Goal: Transaction & Acquisition: Subscribe to service/newsletter

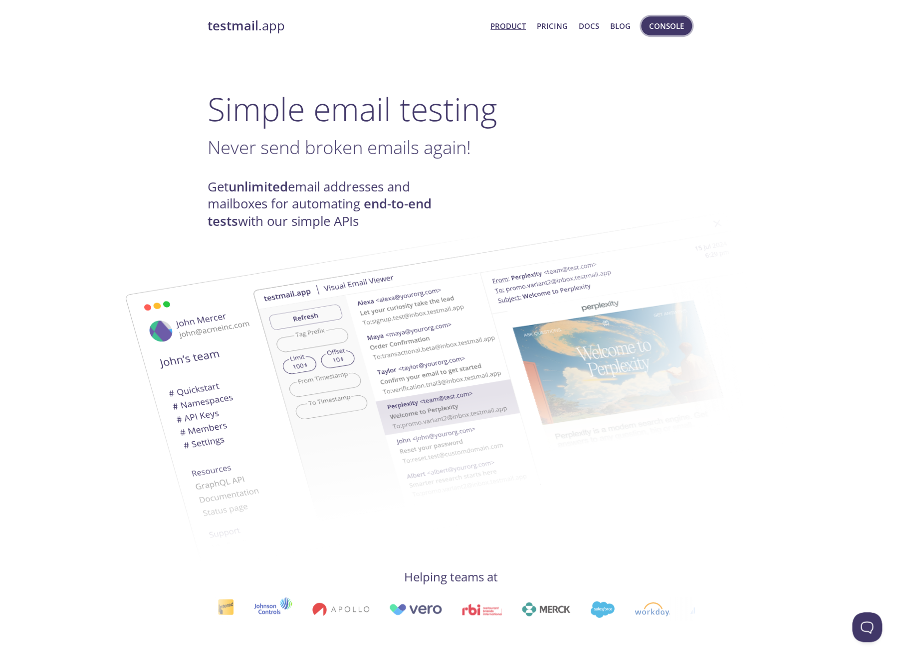
click at [660, 30] on span "Console" at bounding box center [666, 25] width 35 height 13
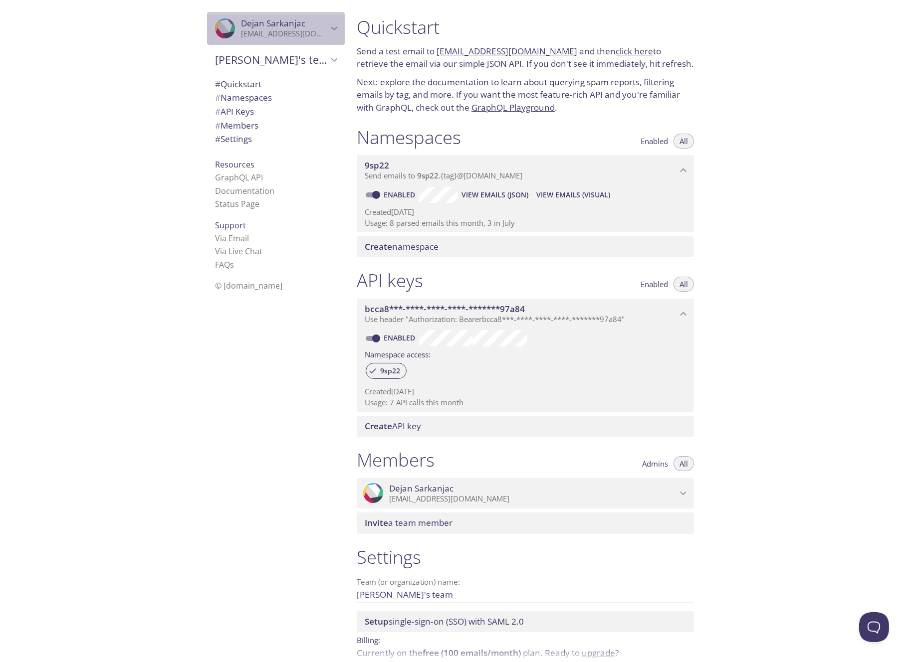
click at [328, 30] on icon "Dejan Sarkanjac" at bounding box center [334, 28] width 13 height 13
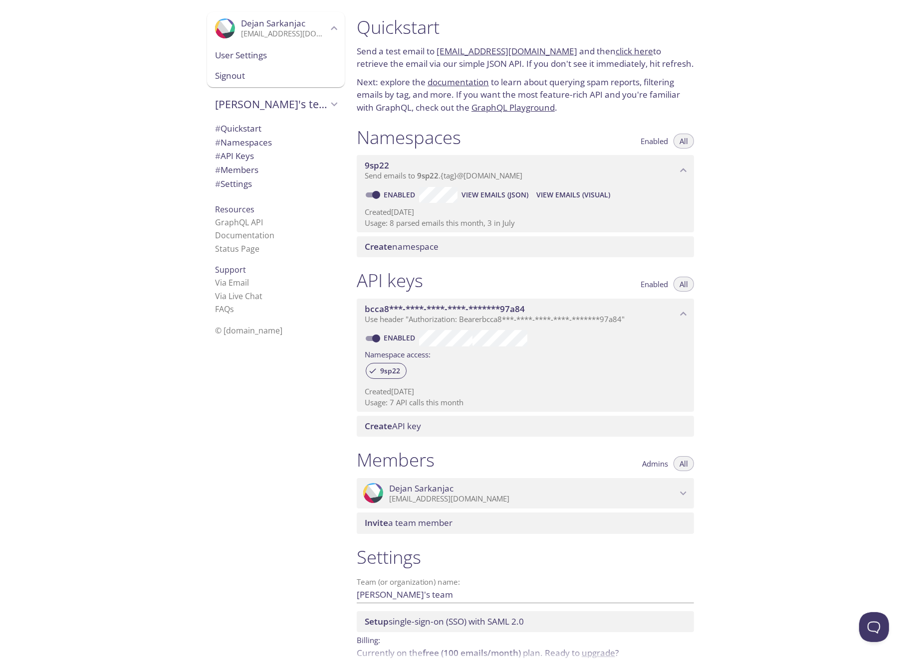
click at [234, 58] on span "User Settings" at bounding box center [276, 55] width 122 height 13
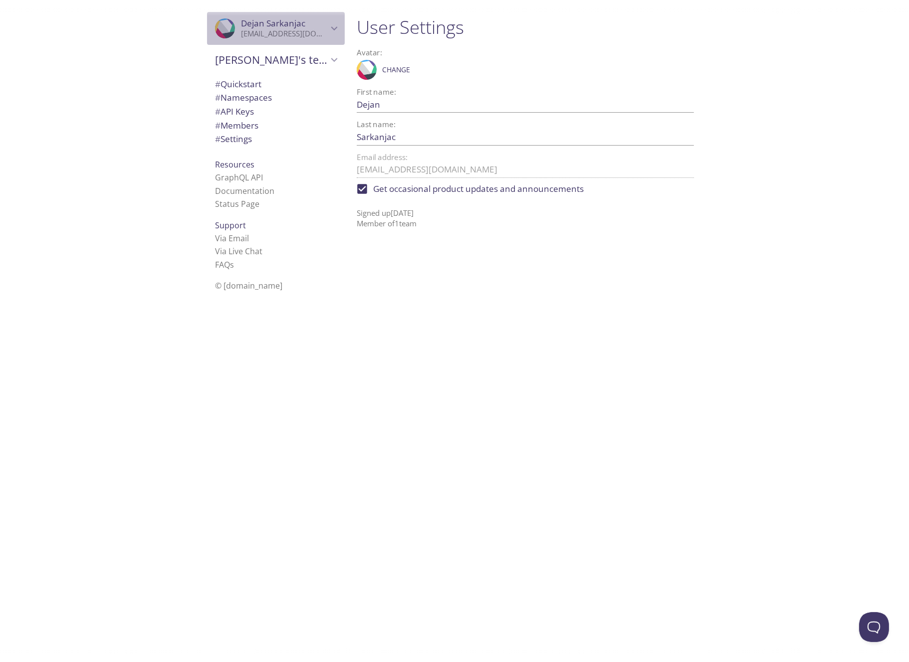
click at [274, 25] on span "Dejan Sarkanjac" at bounding box center [273, 22] width 64 height 11
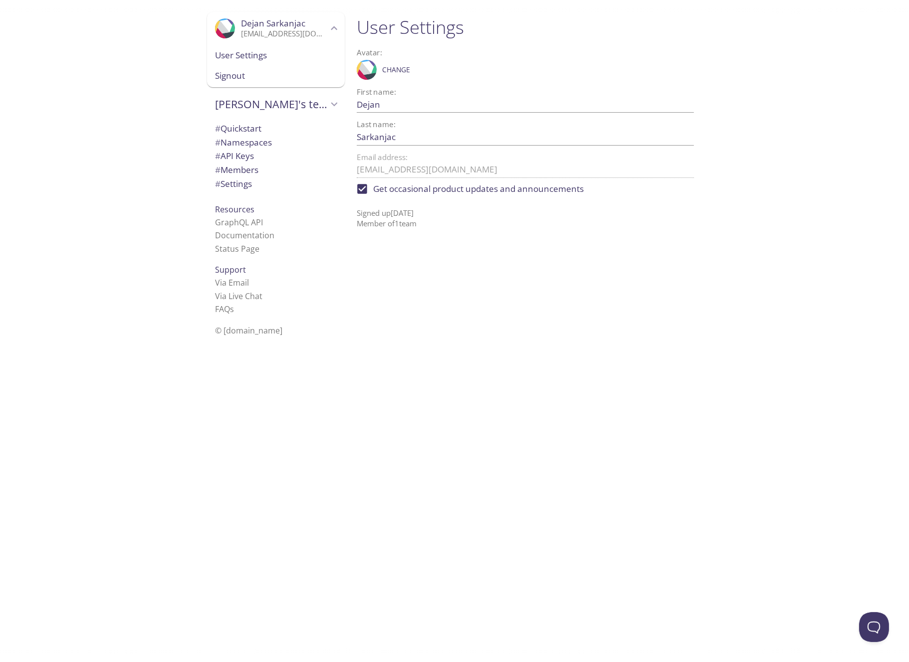
click at [232, 184] on span "# Settings" at bounding box center [233, 183] width 37 height 11
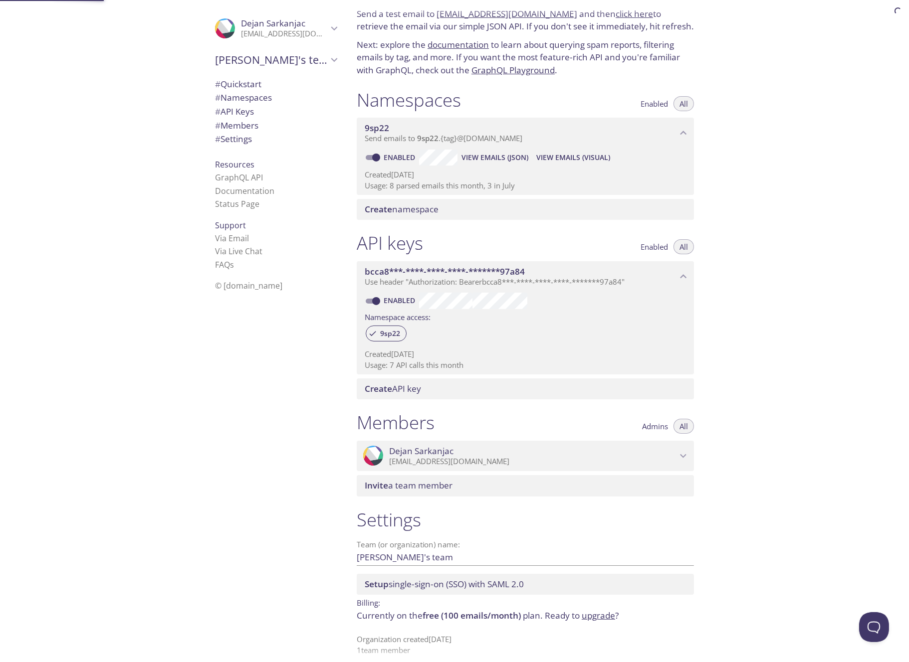
scroll to position [47, 0]
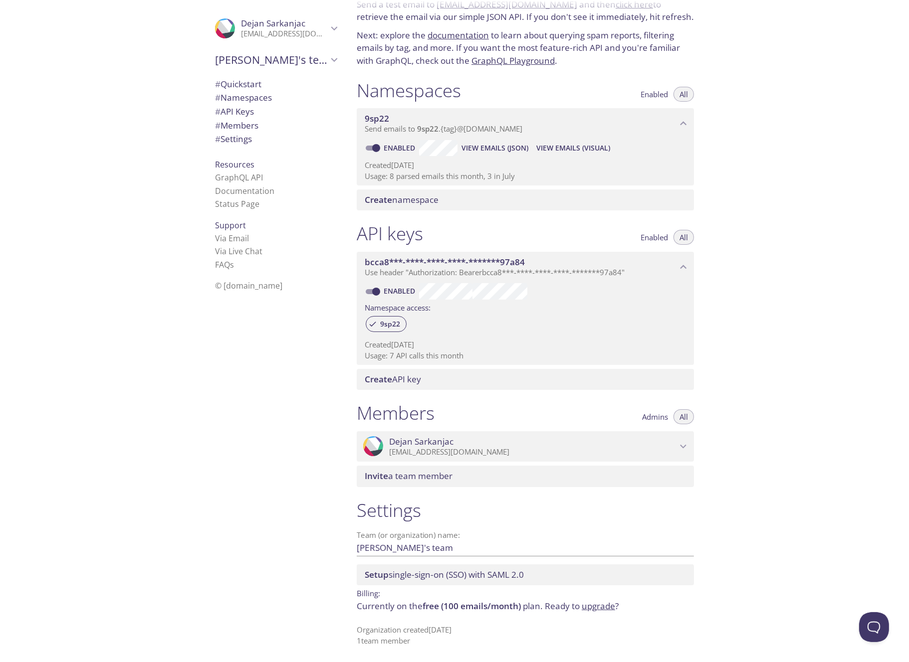
click at [687, 445] on icon "Dejan Sarkanjac" at bounding box center [683, 446] width 13 height 13
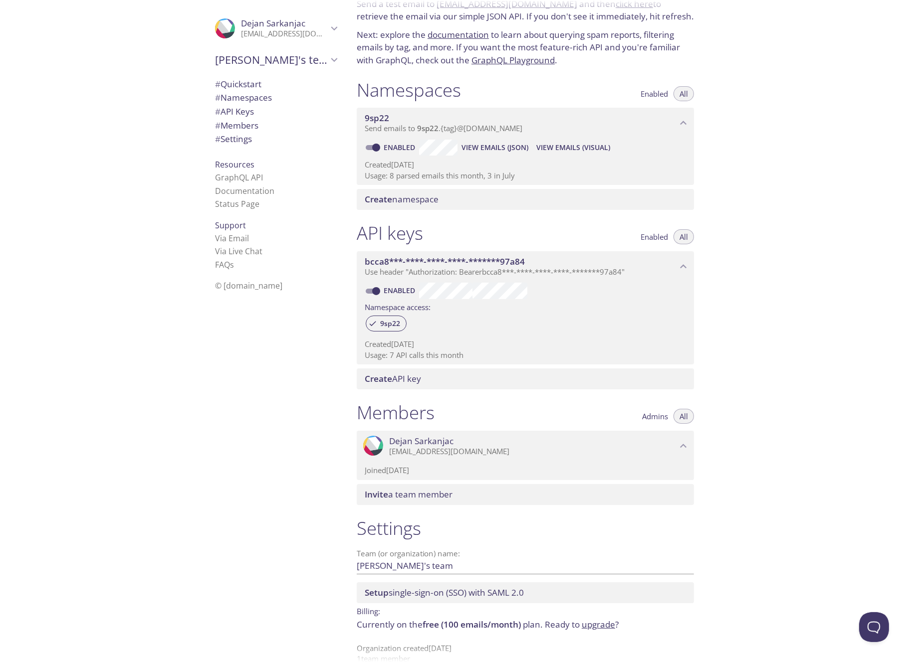
click at [687, 445] on icon "Dejan Sarkanjac" at bounding box center [683, 446] width 13 height 13
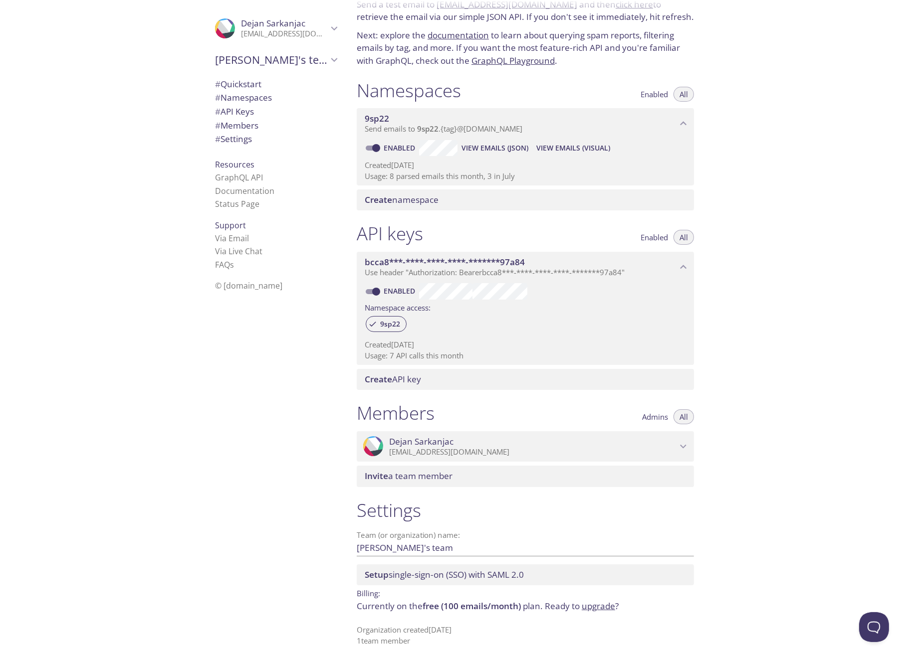
click at [415, 472] on span "Invite a team member" at bounding box center [409, 475] width 88 height 11
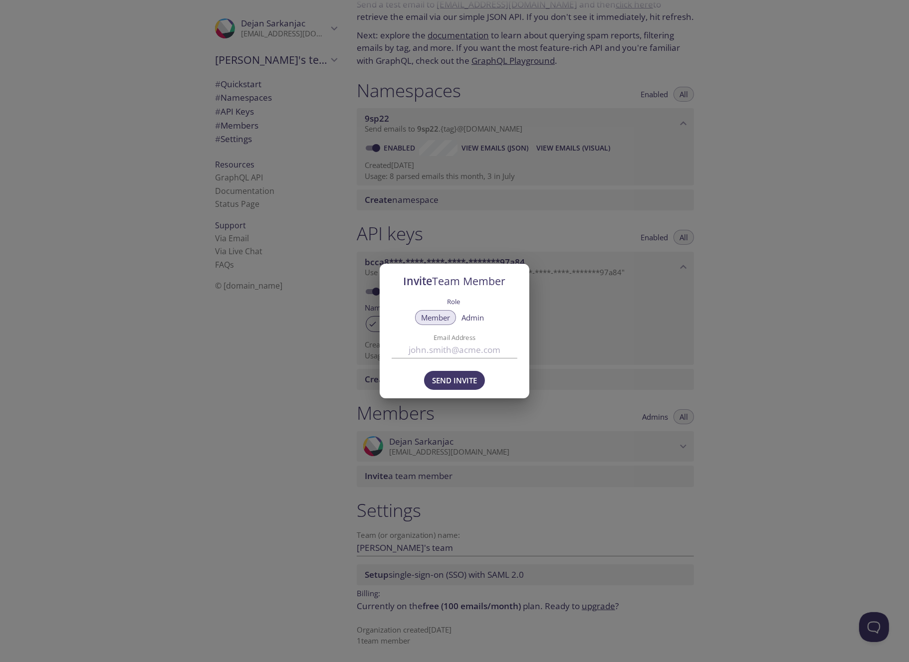
click at [805, 464] on div "Invite Team Member Role Member Admin Email Address Send Invite" at bounding box center [454, 331] width 909 height 662
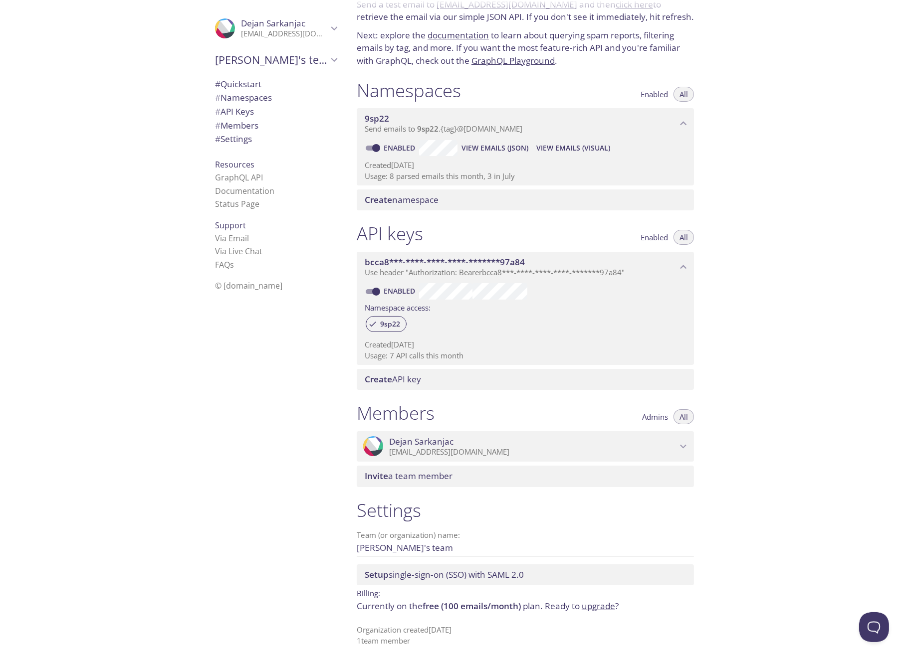
click at [236, 145] on span "# Settings" at bounding box center [276, 139] width 122 height 13
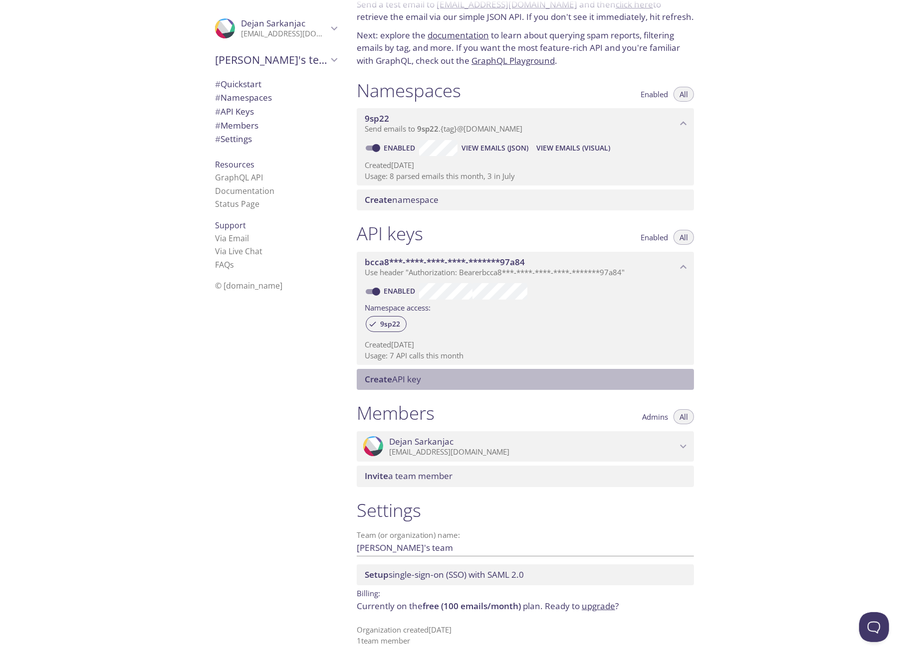
click at [418, 383] on span "Create API key" at bounding box center [393, 378] width 56 height 11
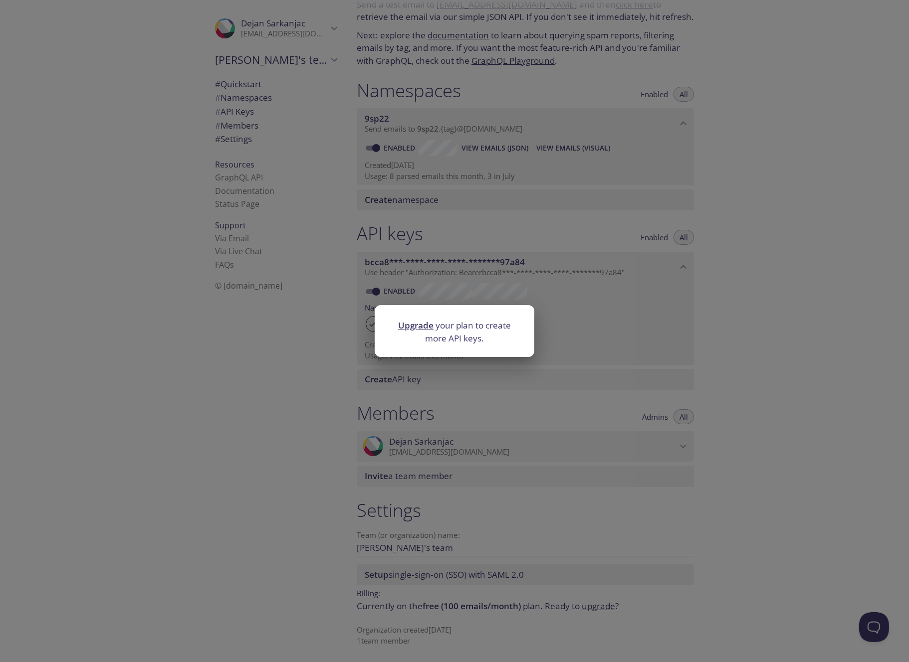
click at [474, 376] on div "Upgrade your plan to create more API keys." at bounding box center [454, 331] width 909 height 662
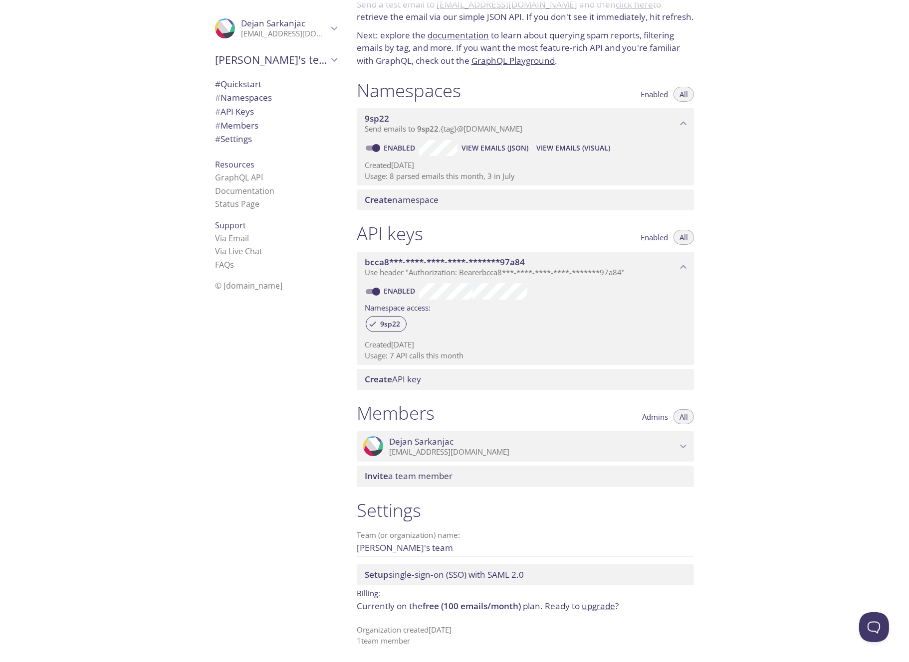
click at [403, 600] on p "Currently on the free (100 emails/month) plan. Ready to upgrade ?" at bounding box center [525, 606] width 337 height 13
click at [599, 604] on link "upgrade" at bounding box center [597, 605] width 33 height 11
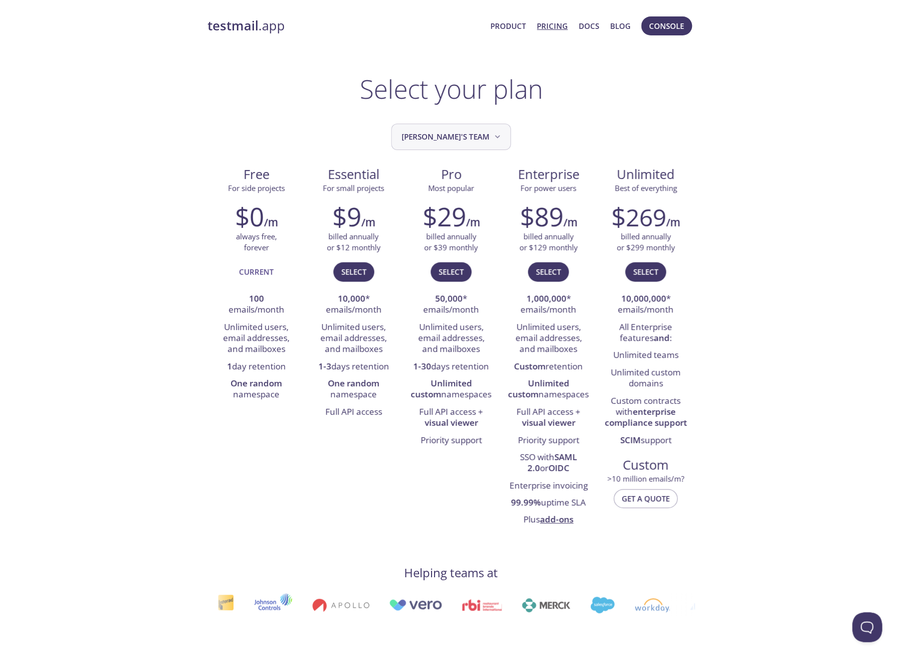
click at [471, 134] on span "[PERSON_NAME]'s team" at bounding box center [451, 136] width 101 height 13
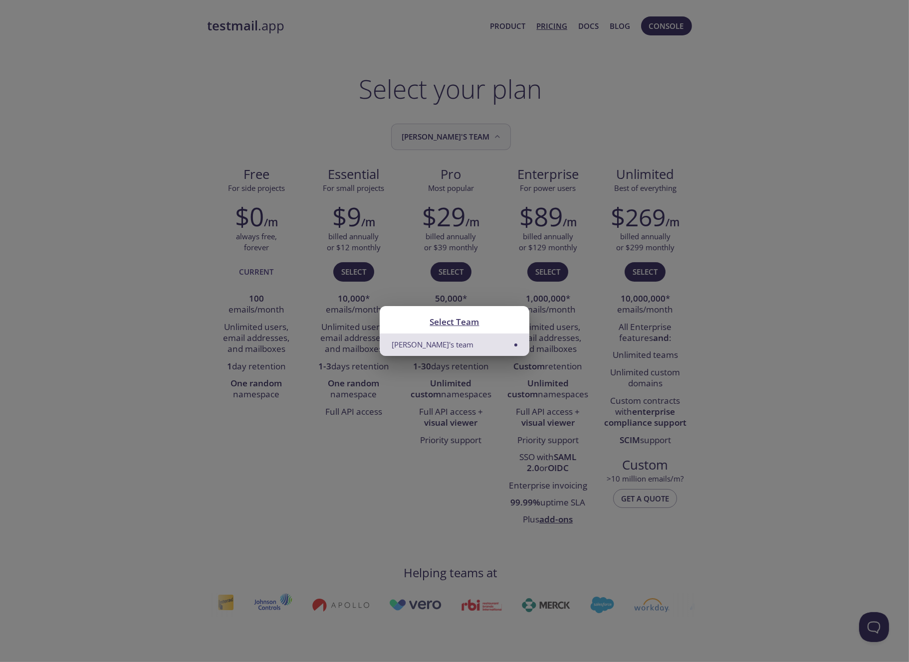
click at [471, 134] on div "Select Team Dejan's team" at bounding box center [454, 331] width 909 height 662
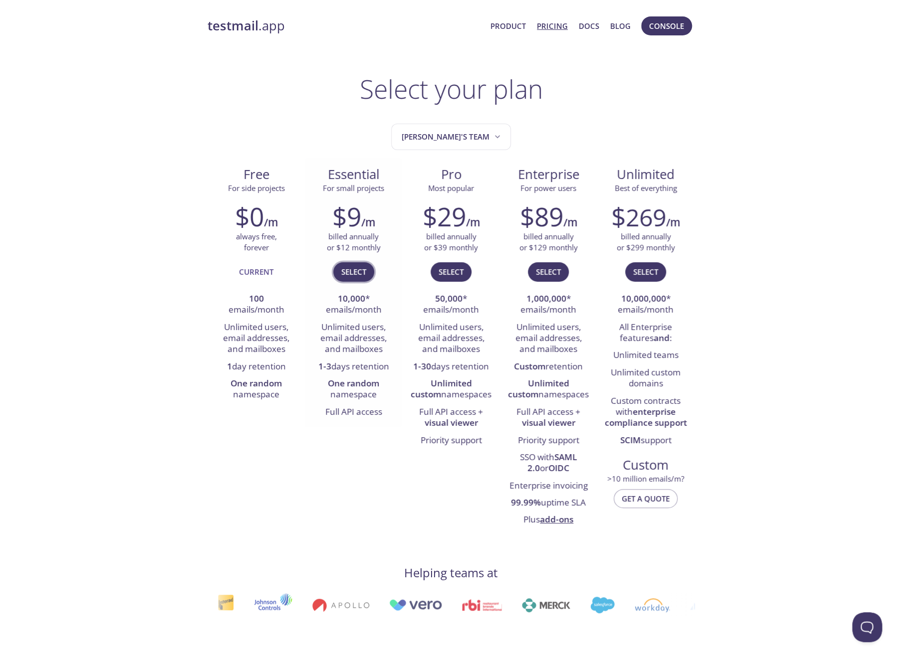
click at [364, 275] on span "Select" at bounding box center [353, 271] width 25 height 13
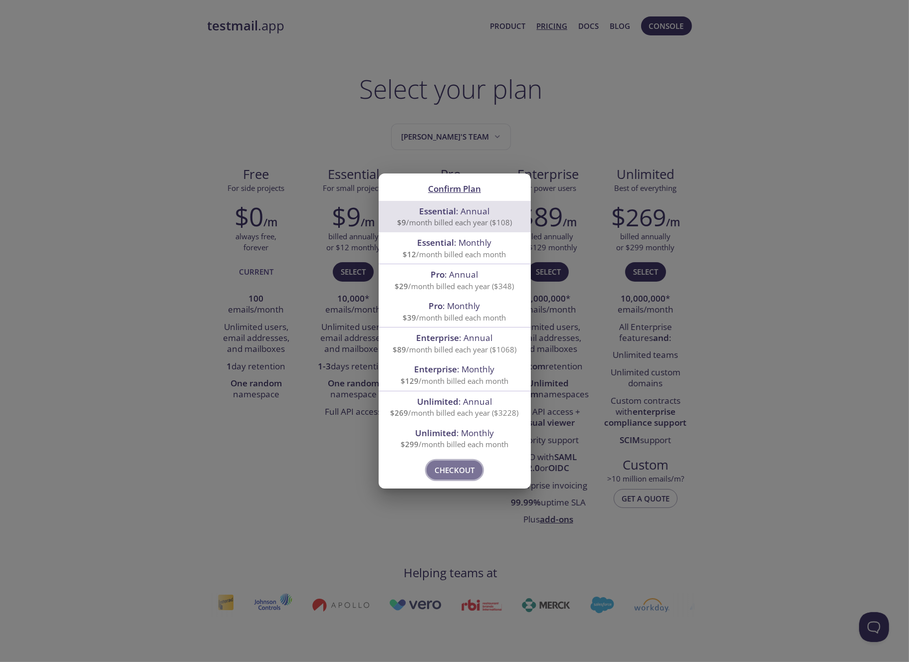
click at [458, 470] on span "Checkout" at bounding box center [454, 470] width 40 height 13
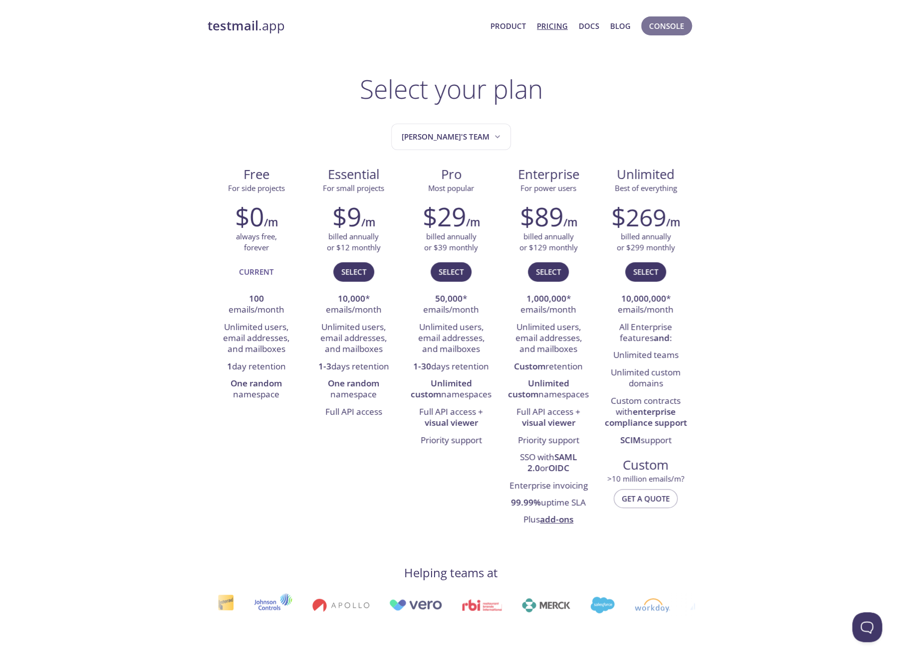
click at [671, 28] on span "Console" at bounding box center [666, 25] width 35 height 13
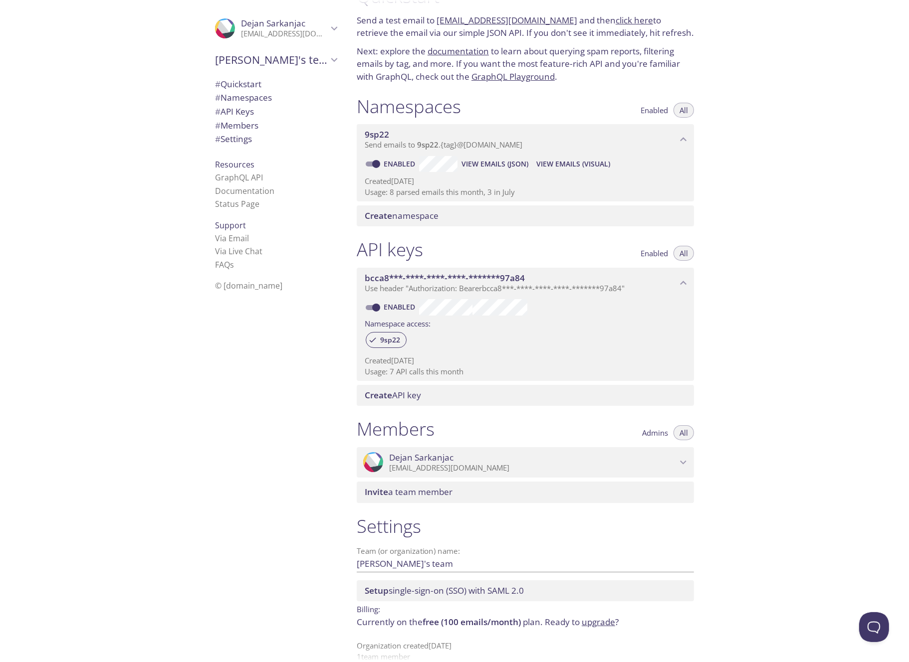
scroll to position [47, 0]
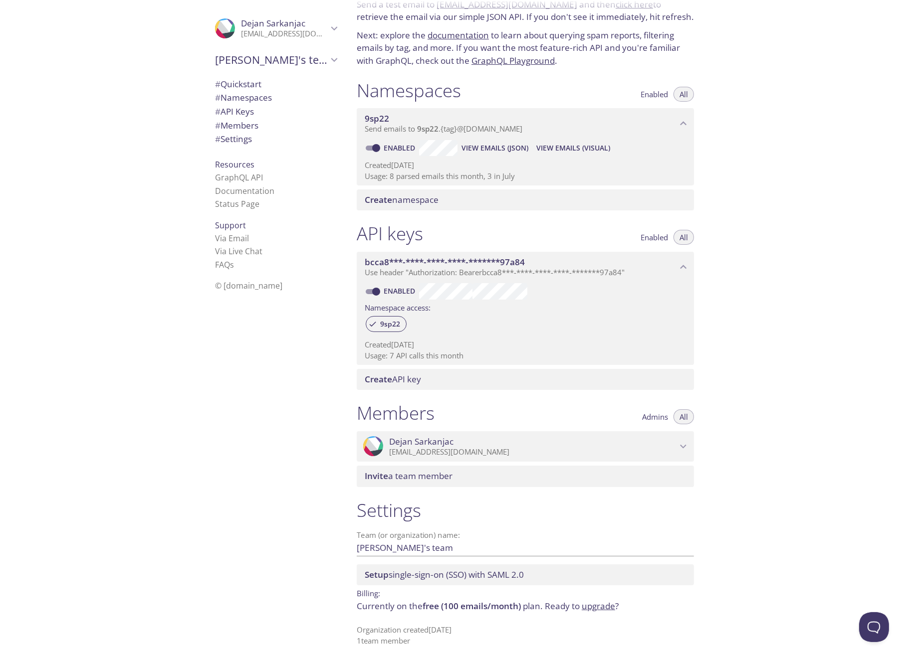
click at [431, 355] on p "Usage: 7 API calls this month" at bounding box center [525, 356] width 321 height 10
click at [683, 266] on icon "bcca8***-****-****-****-*******97a84 API key" at bounding box center [683, 267] width 13 height 13
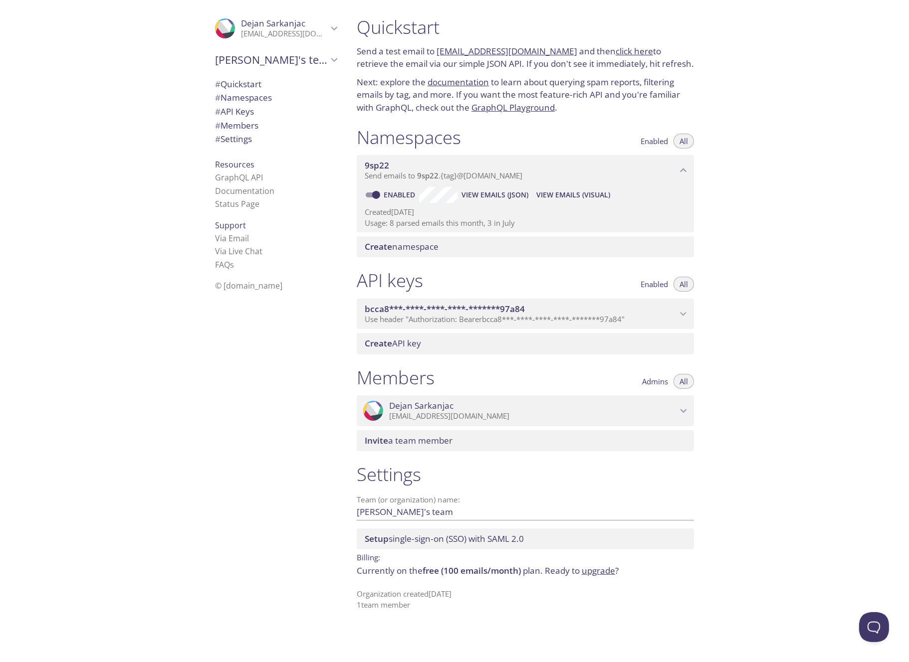
scroll to position [0, 0]
click at [684, 311] on icon "bcca8***-****-****-****-*******97a84 API key" at bounding box center [683, 314] width 13 height 13
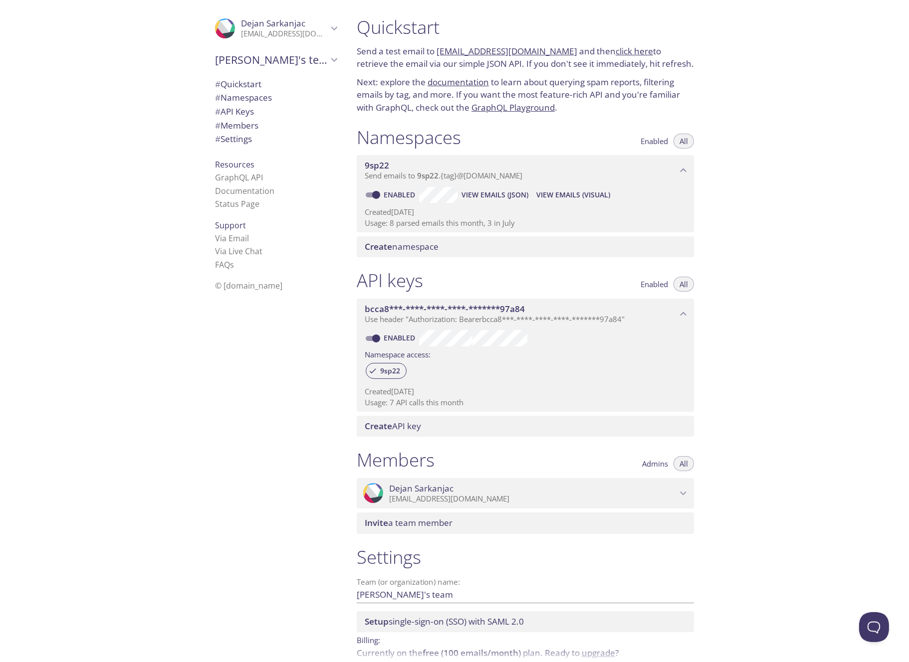
click at [653, 284] on span "Enabled" at bounding box center [653, 284] width 27 height 0
click at [680, 284] on span "All" at bounding box center [683, 284] width 8 height 0
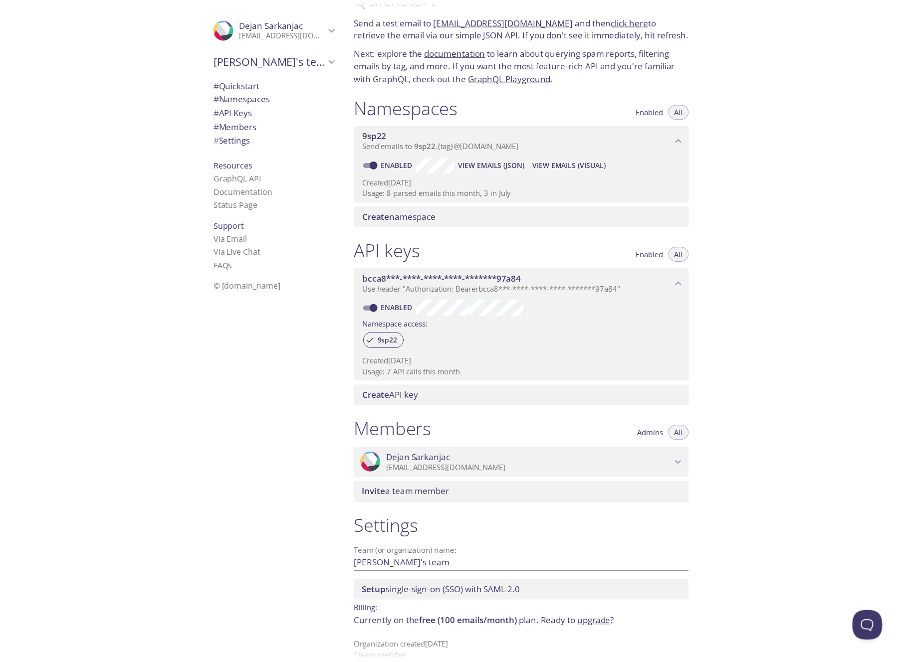
scroll to position [47, 0]
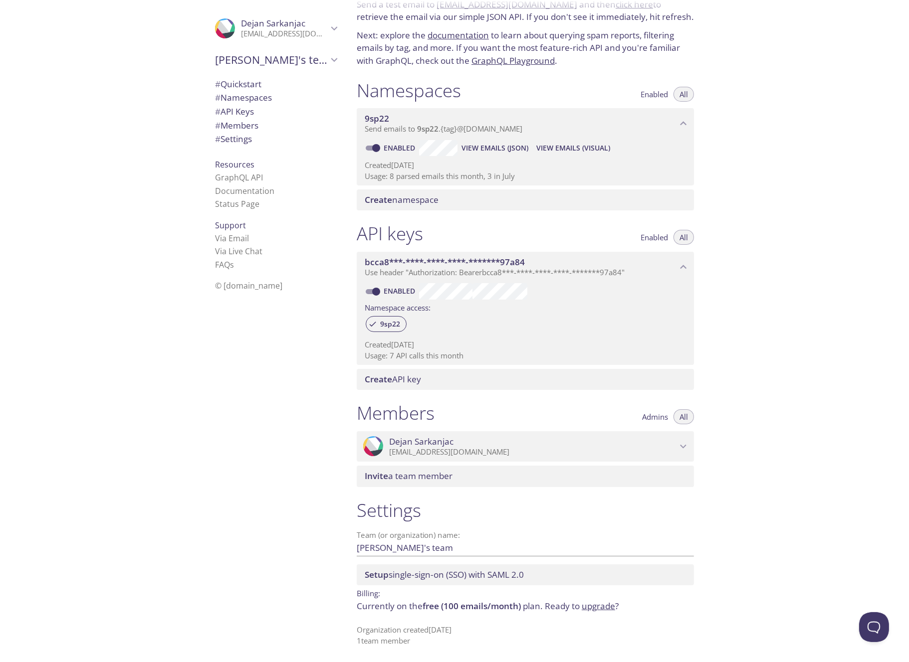
click at [597, 605] on link "upgrade" at bounding box center [597, 605] width 33 height 11
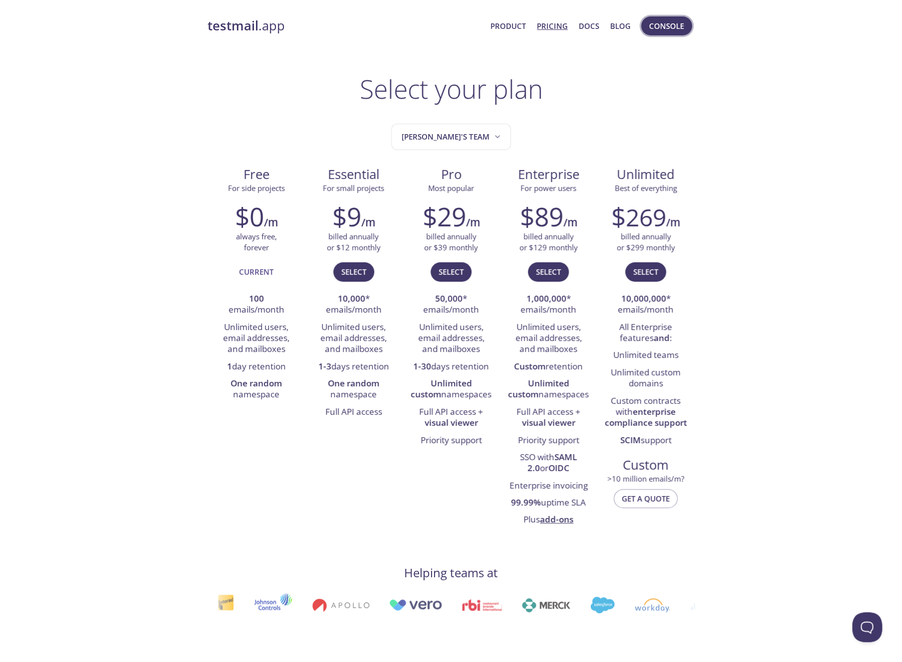
click at [659, 24] on span "Console" at bounding box center [666, 25] width 35 height 13
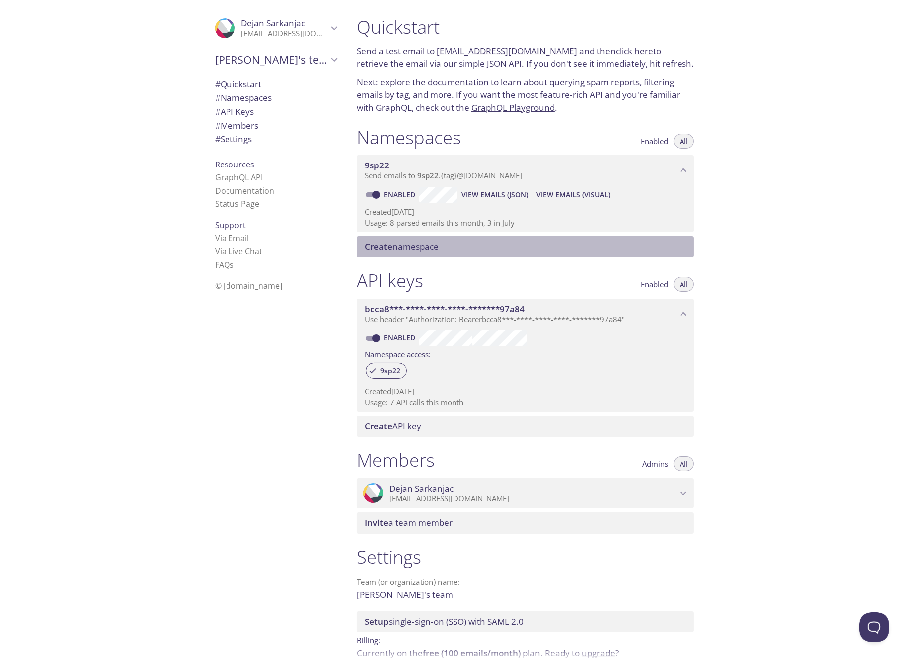
click at [446, 246] on span "Create namespace" at bounding box center [527, 246] width 325 height 11
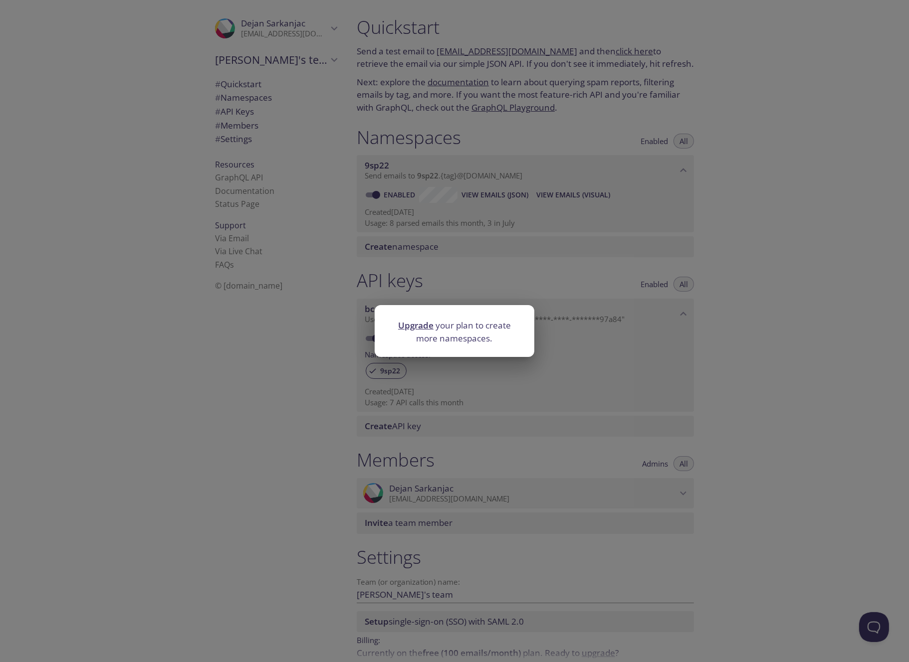
click at [789, 232] on div "Upgrade your plan to create more namespaces." at bounding box center [454, 331] width 909 height 662
